Goal: Information Seeking & Learning: Check status

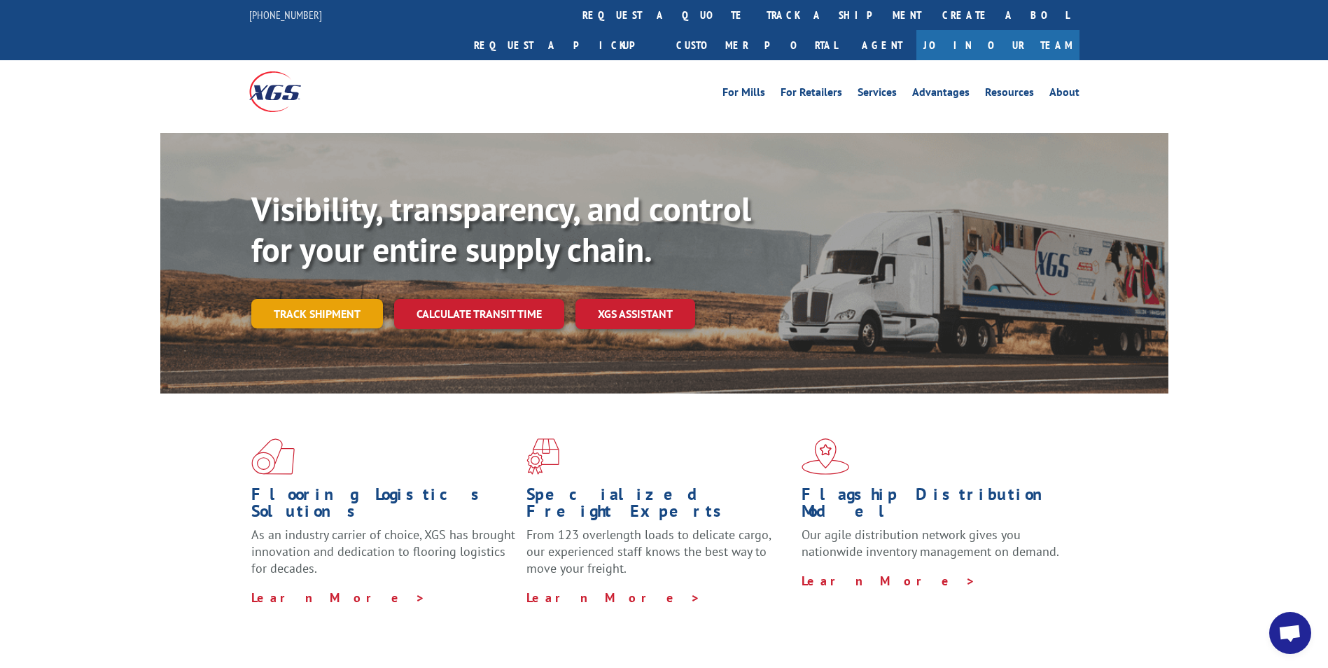
click at [325, 299] on link "Track shipment" at bounding box center [317, 313] width 132 height 29
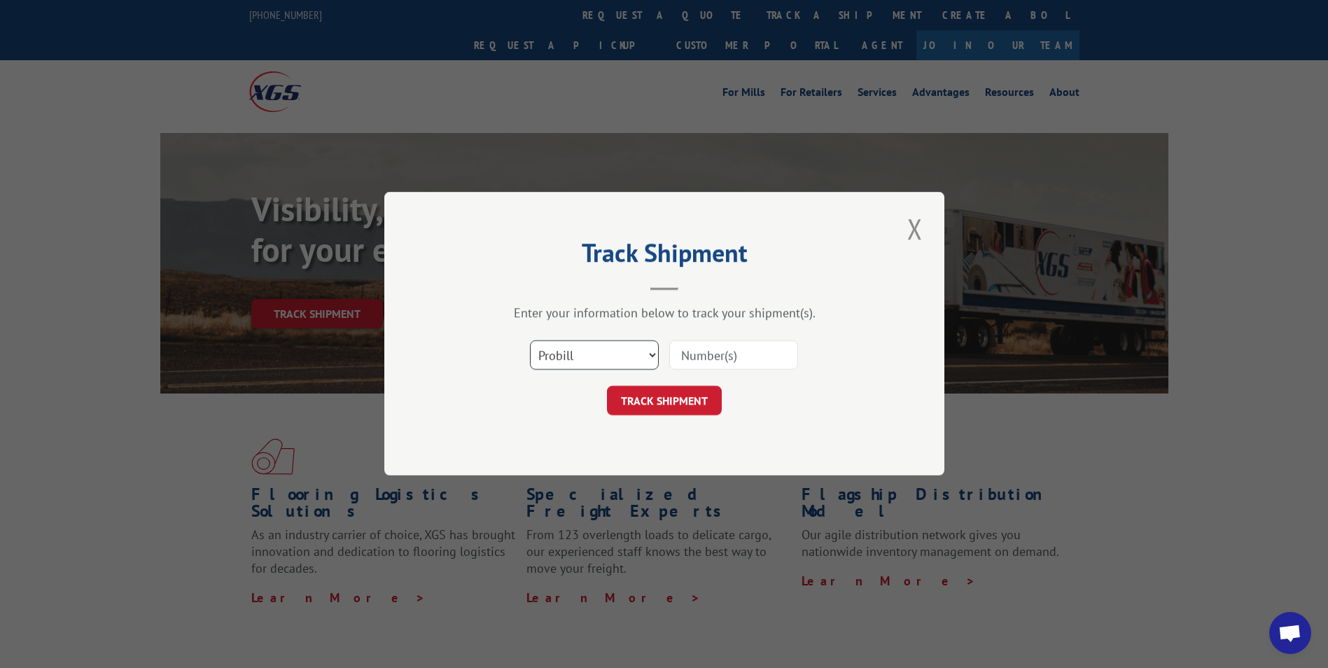
click at [652, 354] on select "Select category... Probill BOL PO" at bounding box center [594, 355] width 129 height 29
select select "bol"
click at [530, 341] on select "Select category... Probill BOL PO" at bounding box center [594, 355] width 129 height 29
click at [757, 355] on input at bounding box center [733, 355] width 129 height 29
type input "54388434"
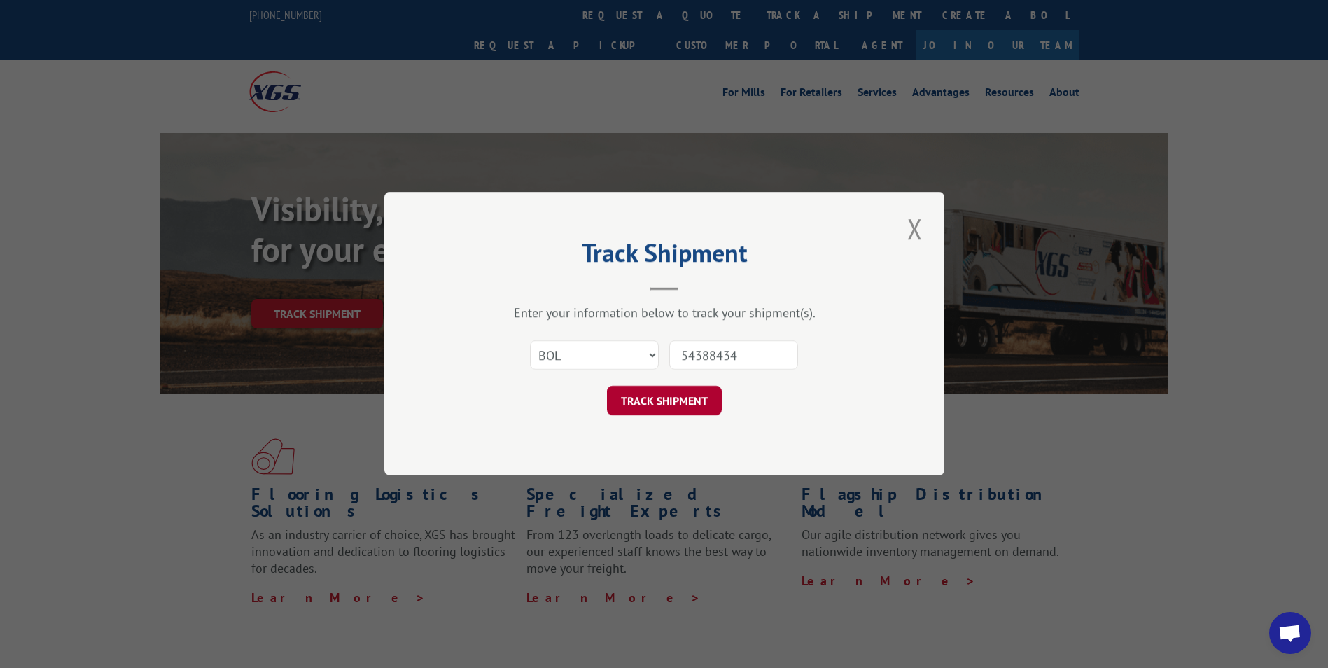
click at [653, 398] on button "TRACK SHIPMENT" at bounding box center [664, 400] width 115 height 29
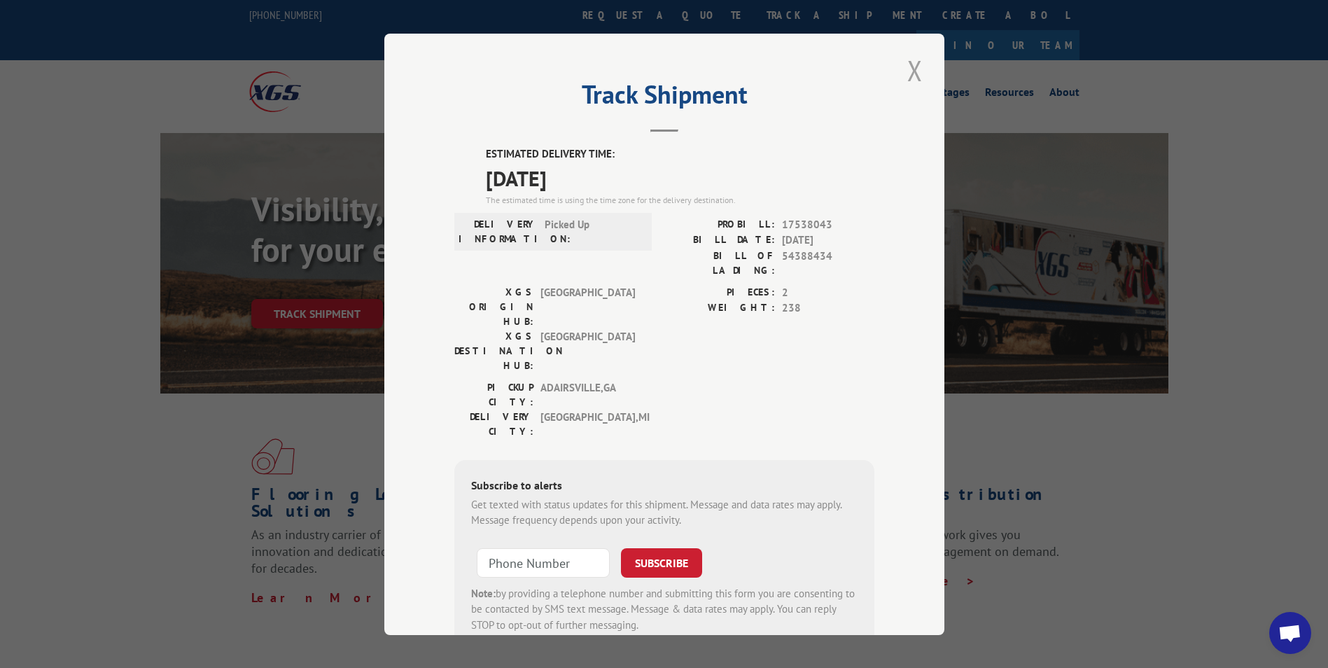
click at [911, 71] on button "Close modal" at bounding box center [915, 70] width 24 height 38
